Goal: Information Seeking & Learning: Learn about a topic

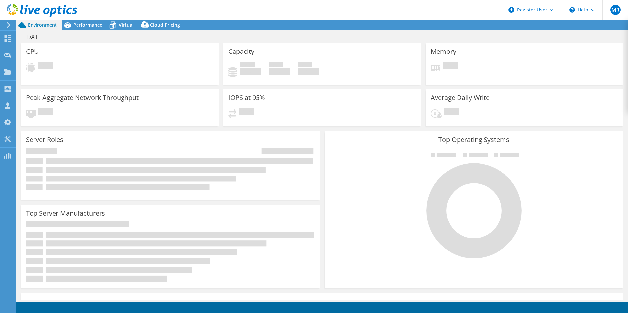
select select "USD"
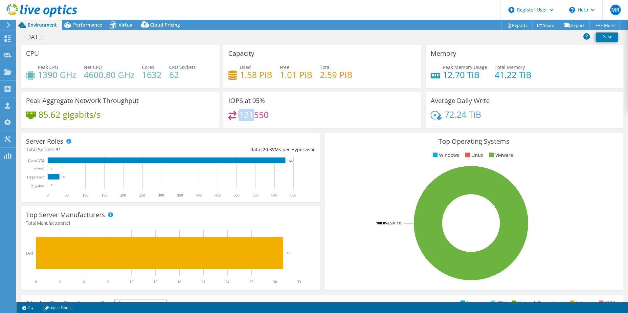
drag, startPoint x: 250, startPoint y: 116, endPoint x: 236, endPoint y: 116, distance: 13.8
click at [236, 116] on div "121550" at bounding box center [248, 115] width 40 height 8
drag, startPoint x: 236, startPoint y: 116, endPoint x: 281, endPoint y: 123, distance: 45.2
click at [281, 123] on div "121550" at bounding box center [322, 118] width 188 height 14
click at [69, 23] on icon at bounding box center [67, 25] width 7 height 6
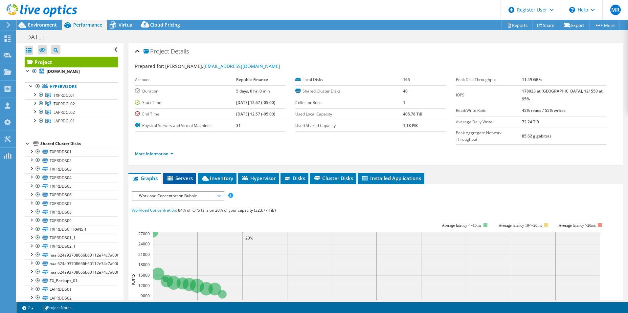
click at [178, 175] on span "Servers" at bounding box center [180, 178] width 26 height 7
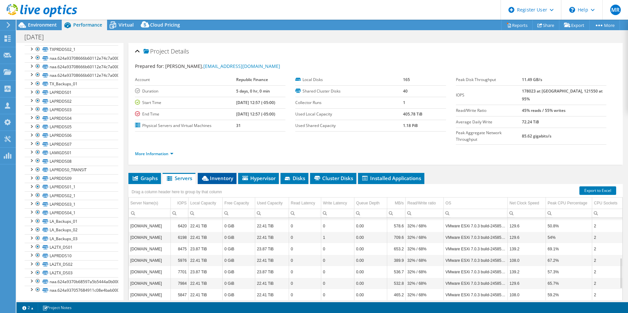
click at [216, 175] on span "Inventory" at bounding box center [217, 178] width 32 height 7
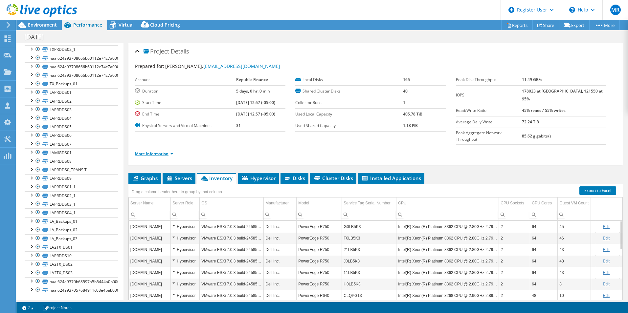
click at [167, 151] on link "More Information" at bounding box center [154, 154] width 38 height 6
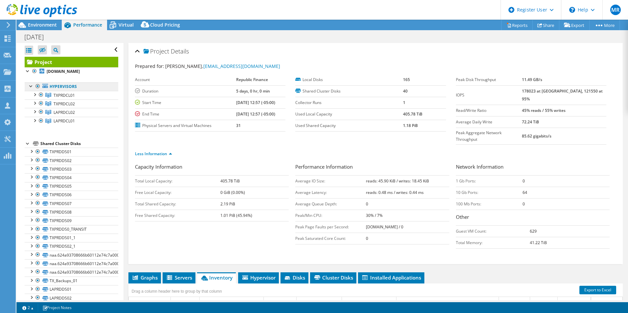
click at [73, 86] on link "Hypervisors" at bounding box center [72, 86] width 94 height 9
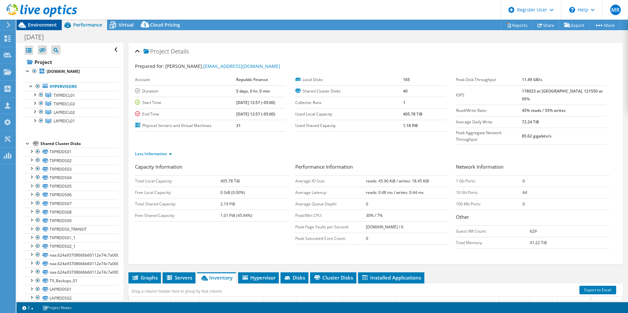
click at [44, 22] on span "Environment" at bounding box center [42, 25] width 29 height 6
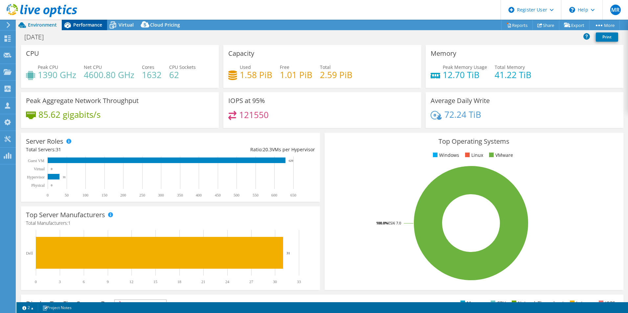
click at [90, 28] on span "Performance" at bounding box center [87, 25] width 29 height 6
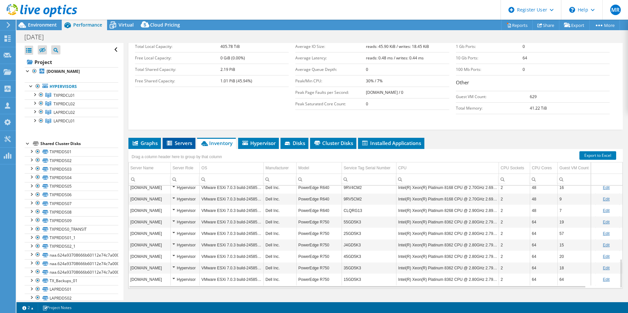
click at [176, 140] on span "Servers" at bounding box center [179, 143] width 26 height 7
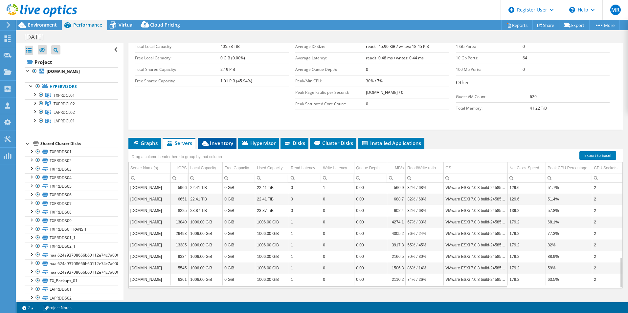
click at [226, 140] on span "Inventory" at bounding box center [217, 143] width 32 height 7
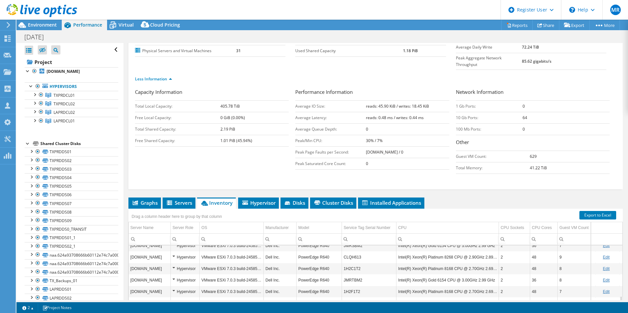
scroll to position [69, 0]
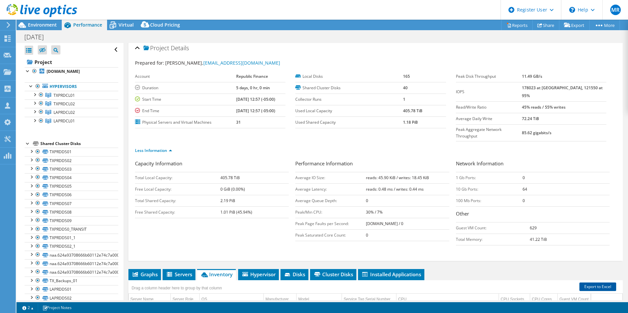
click at [590, 283] on link "Export to Excel" at bounding box center [597, 287] width 37 height 9
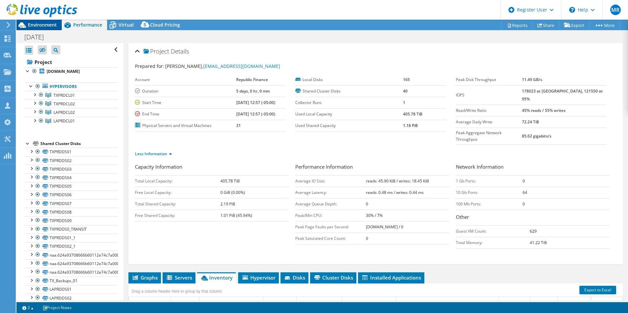
click at [48, 26] on span "Environment" at bounding box center [42, 25] width 29 height 6
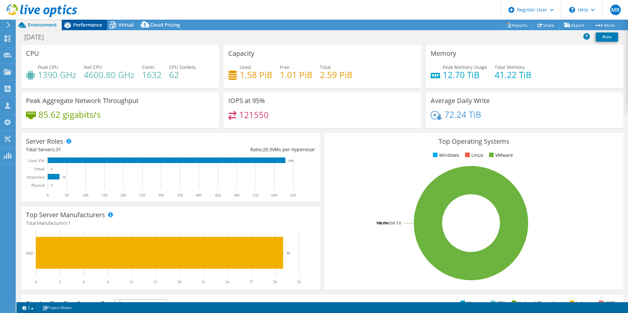
click at [77, 24] on span "Performance" at bounding box center [87, 25] width 29 height 6
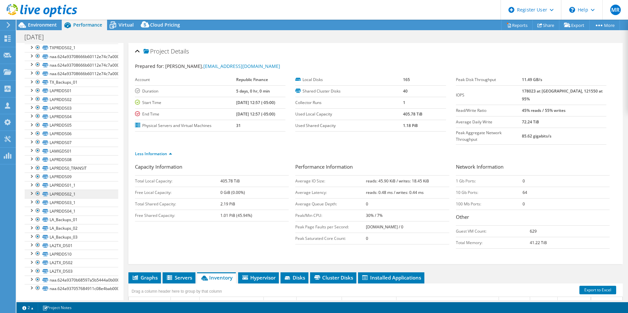
scroll to position [199, 0]
click at [117, 26] on icon at bounding box center [112, 24] width 11 height 11
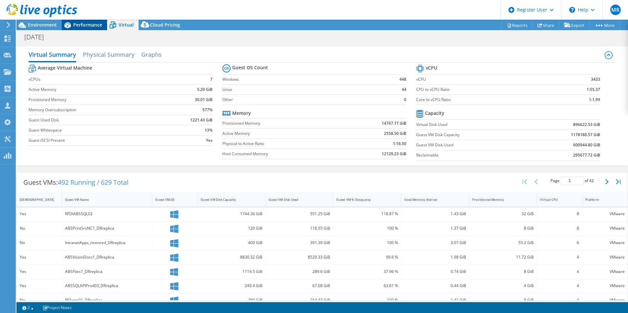
click at [84, 24] on span "Performance" at bounding box center [87, 25] width 29 height 6
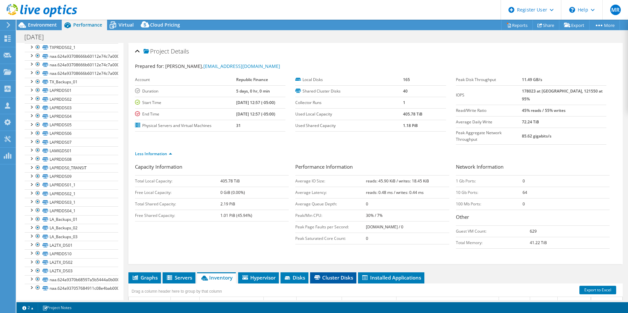
click at [331, 273] on li "Cluster Disks" at bounding box center [333, 278] width 46 height 11
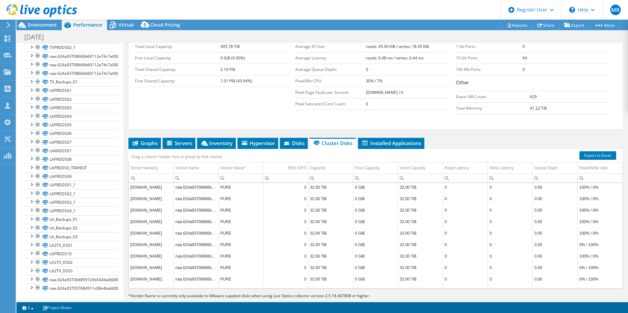
scroll to position [36, 0]
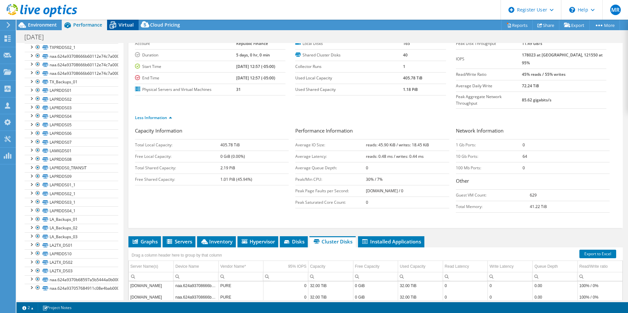
click at [113, 22] on icon at bounding box center [113, 23] width 4 height 2
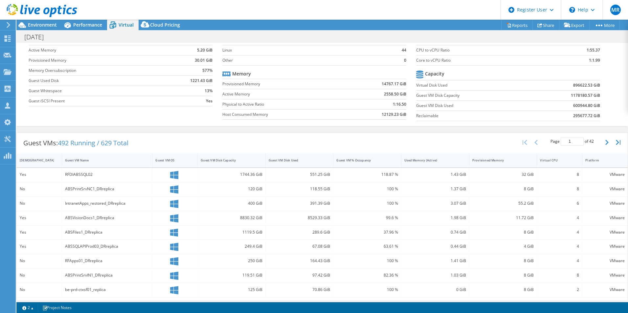
scroll to position [0, 0]
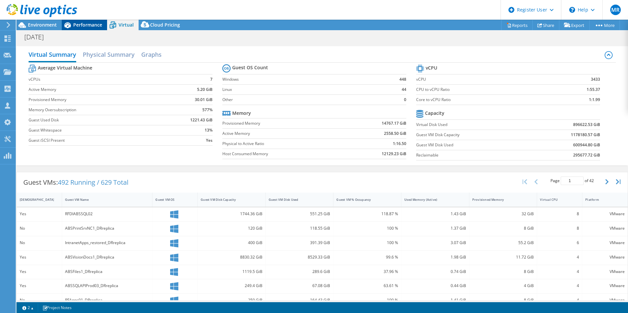
click at [83, 26] on span "Performance" at bounding box center [87, 25] width 29 height 6
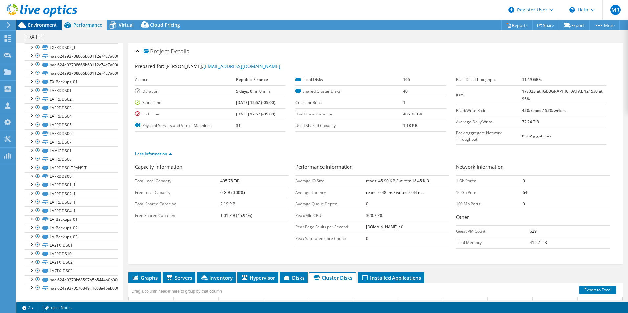
click at [48, 27] on span "Environment" at bounding box center [42, 25] width 29 height 6
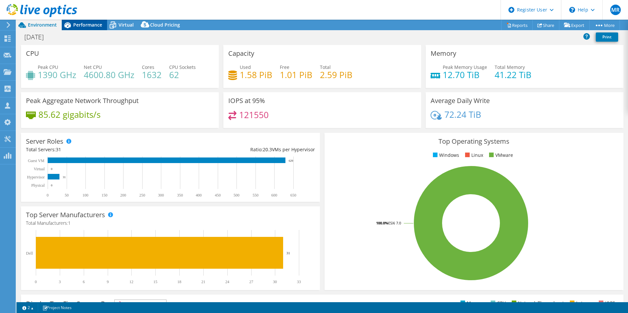
click at [81, 23] on span "Performance" at bounding box center [87, 25] width 29 height 6
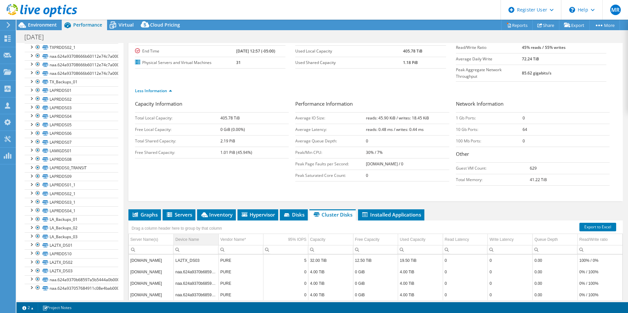
scroll to position [99, 0]
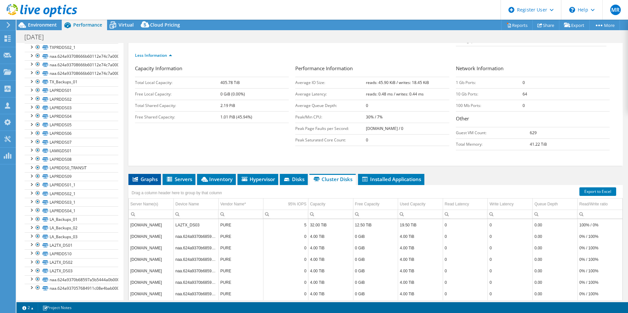
click at [153, 176] on span "Graphs" at bounding box center [145, 179] width 26 height 7
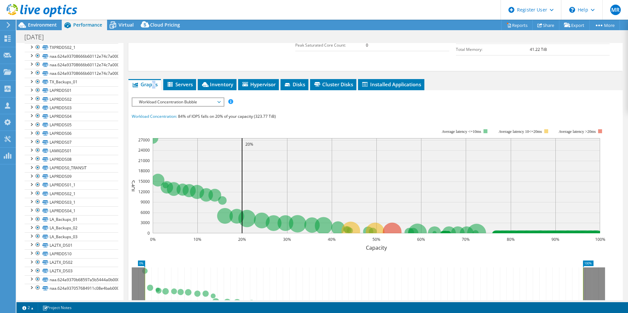
scroll to position [164, 0]
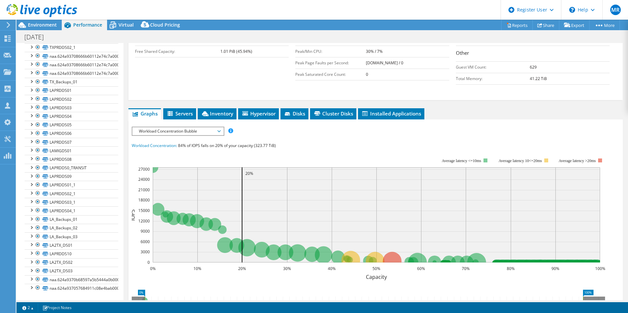
click at [194, 127] on span "Workload Concentration Bubble" at bounding box center [178, 131] width 84 height 8
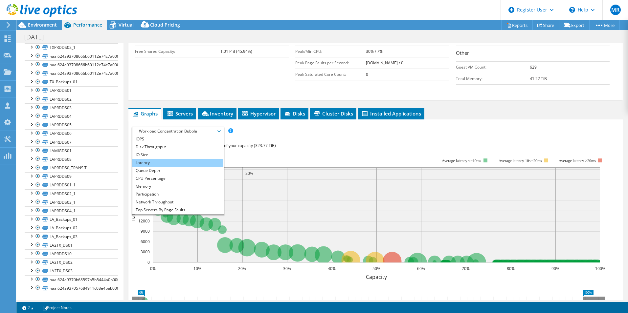
click at [184, 159] on li "Latency" at bounding box center [177, 163] width 91 height 8
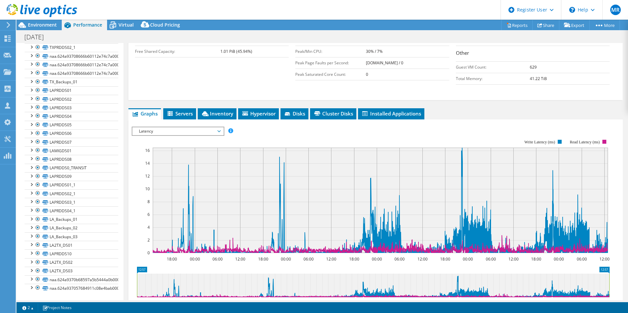
click at [184, 127] on span "Latency" at bounding box center [178, 131] width 84 height 8
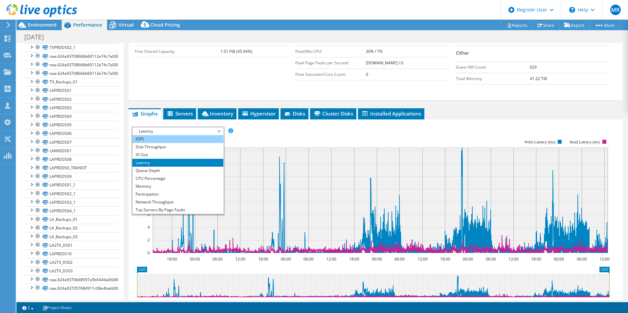
click at [187, 135] on li "IOPS" at bounding box center [177, 139] width 91 height 8
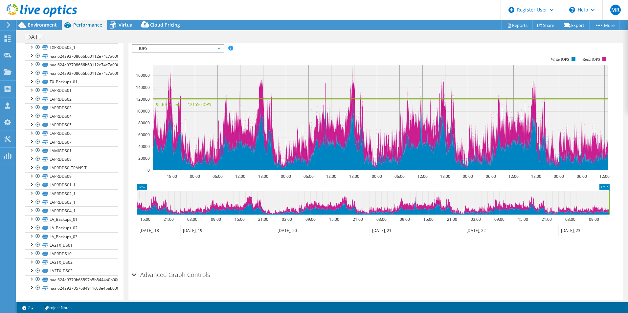
scroll to position [181, 0]
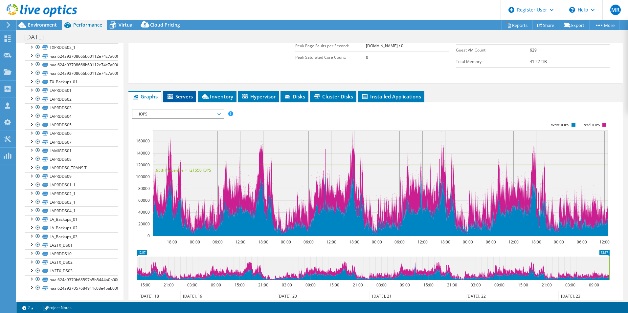
click at [176, 93] on span "Servers" at bounding box center [180, 96] width 26 height 7
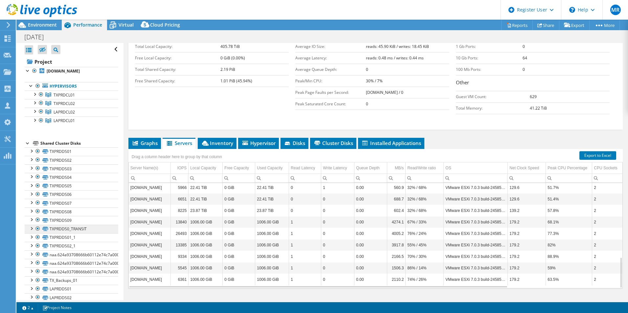
scroll to position [0, 0]
